Goal: Find specific page/section: Find specific page/section

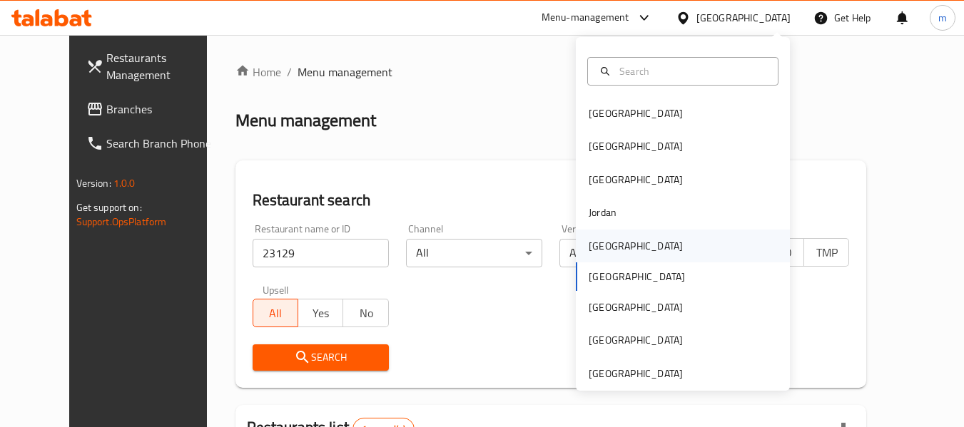
click at [604, 247] on div "[GEOGRAPHIC_DATA]" at bounding box center [636, 246] width 94 height 16
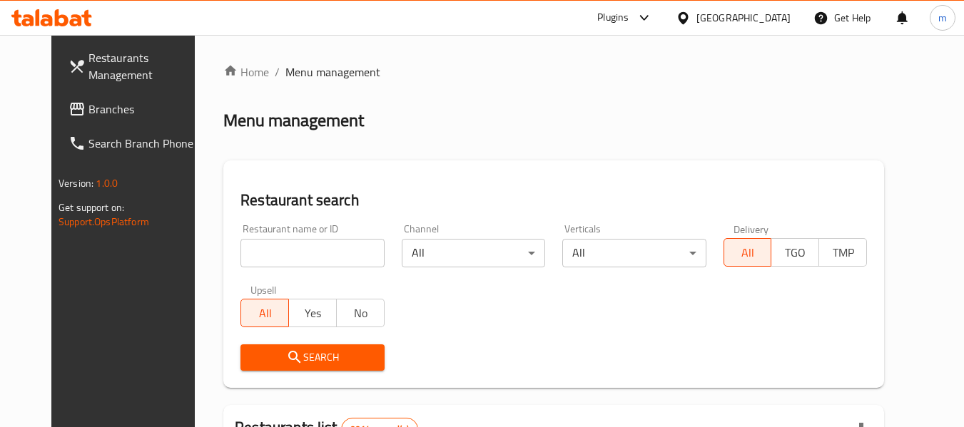
click at [90, 113] on span "Branches" at bounding box center [144, 109] width 113 height 17
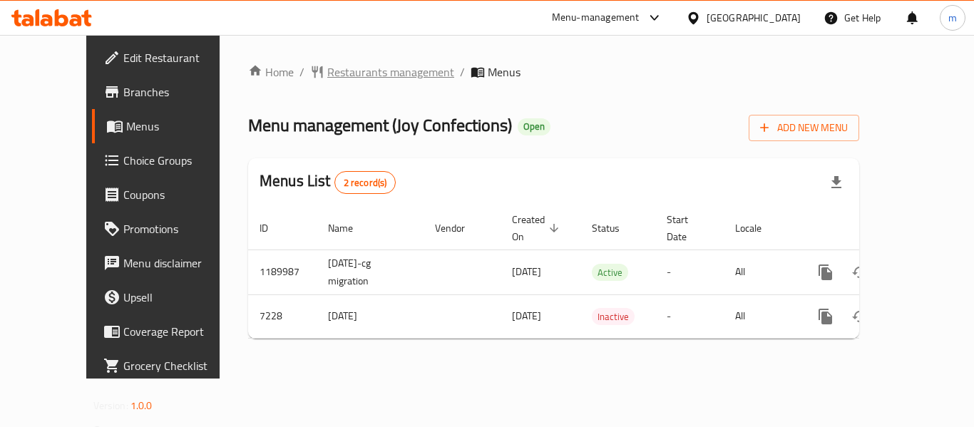
click at [356, 75] on span "Restaurants management" at bounding box center [390, 71] width 127 height 17
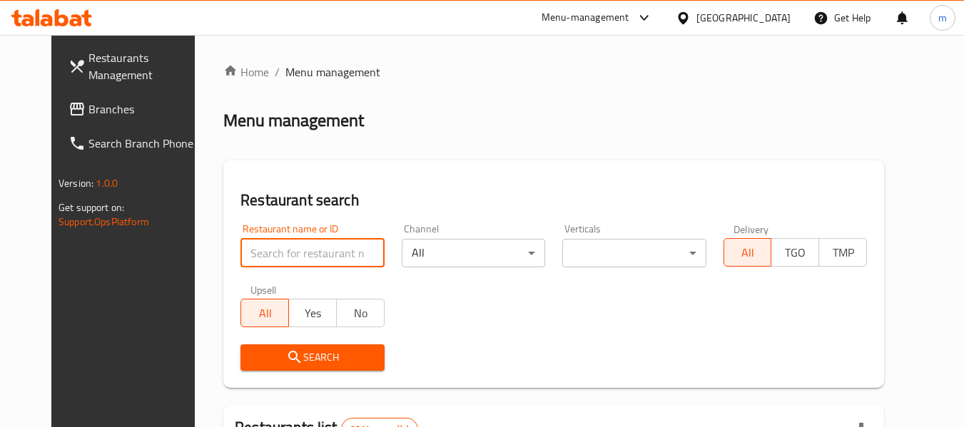
click at [321, 249] on input "search" at bounding box center [311, 253] width 143 height 29
paste input "4441"
type input "4441"
click button "Search" at bounding box center [311, 358] width 143 height 26
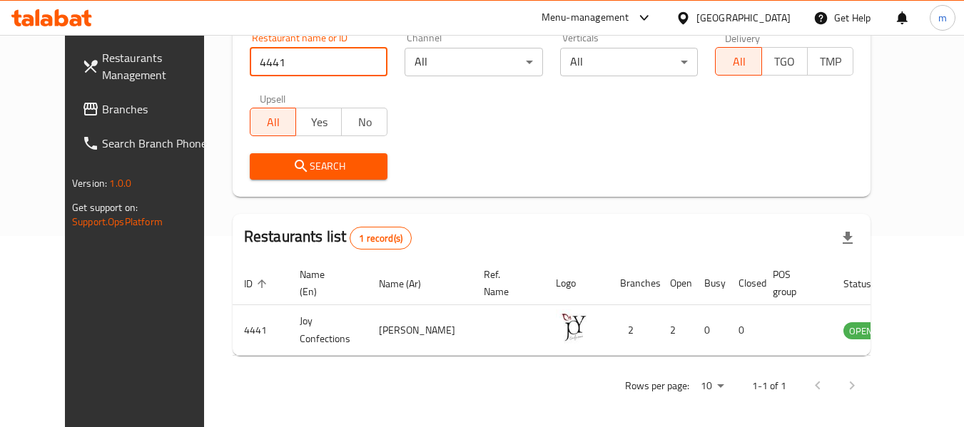
scroll to position [197, 0]
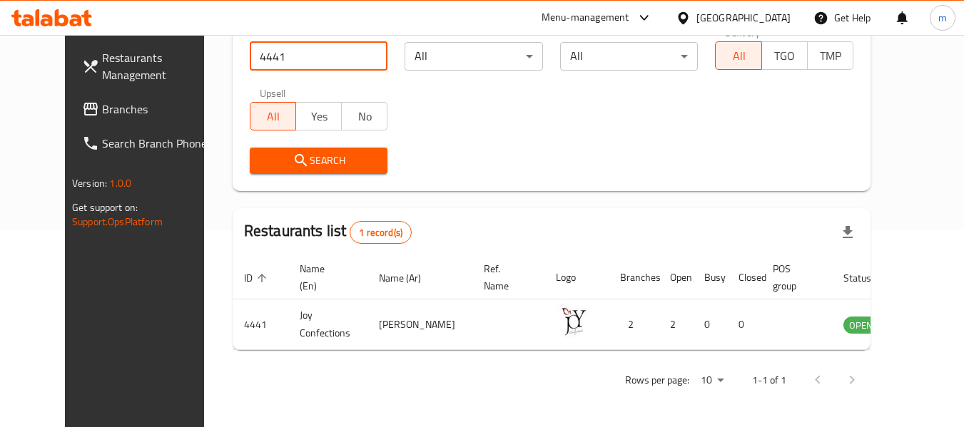
click at [102, 110] on span "Branches" at bounding box center [158, 109] width 113 height 17
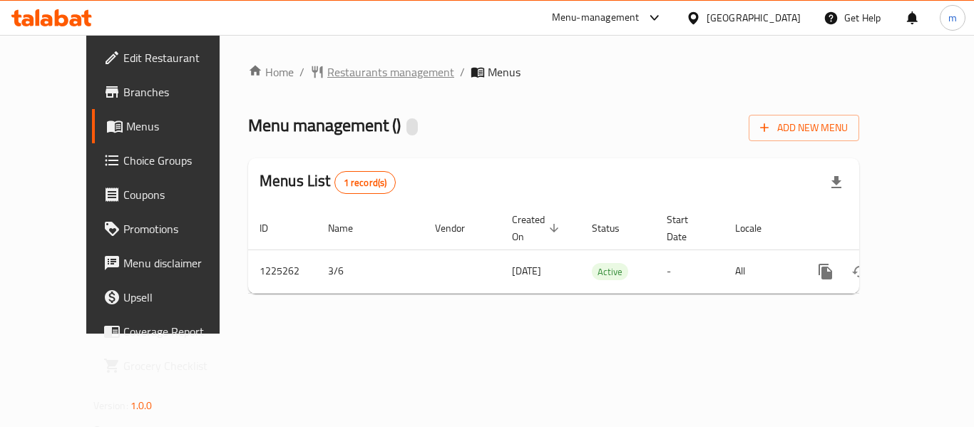
click at [341, 68] on span "Restaurants management" at bounding box center [390, 71] width 127 height 17
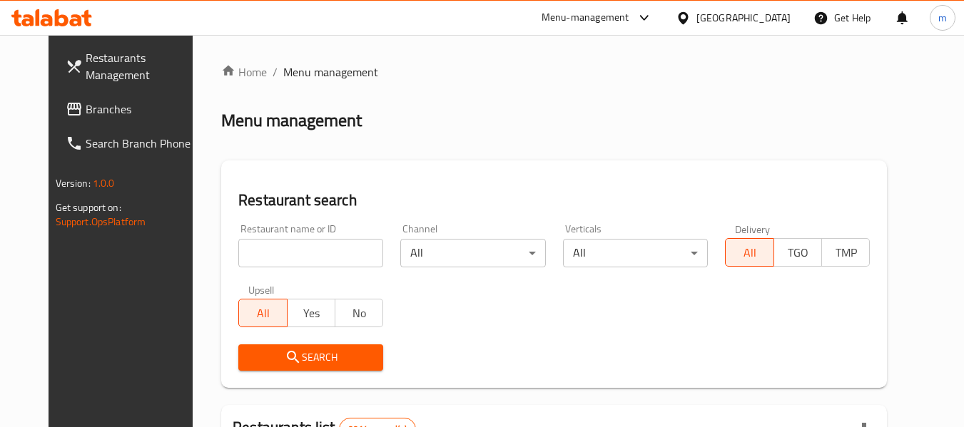
click at [332, 244] on input "search" at bounding box center [310, 253] width 145 height 29
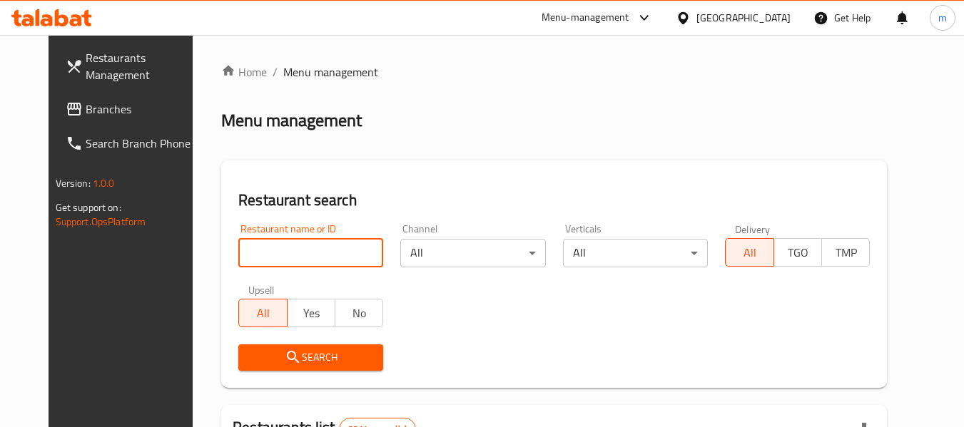
paste input "675247"
type input "675247"
click button "Search" at bounding box center [310, 358] width 145 height 26
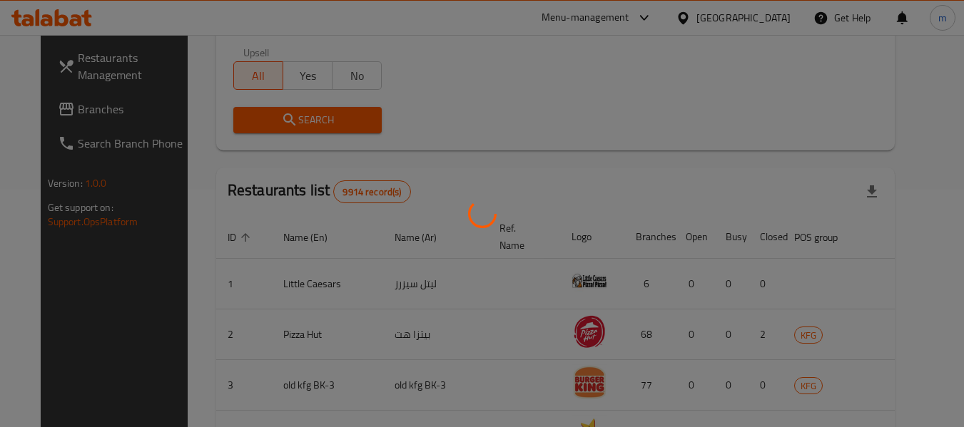
scroll to position [197, 0]
